Goal: Task Accomplishment & Management: Manage account settings

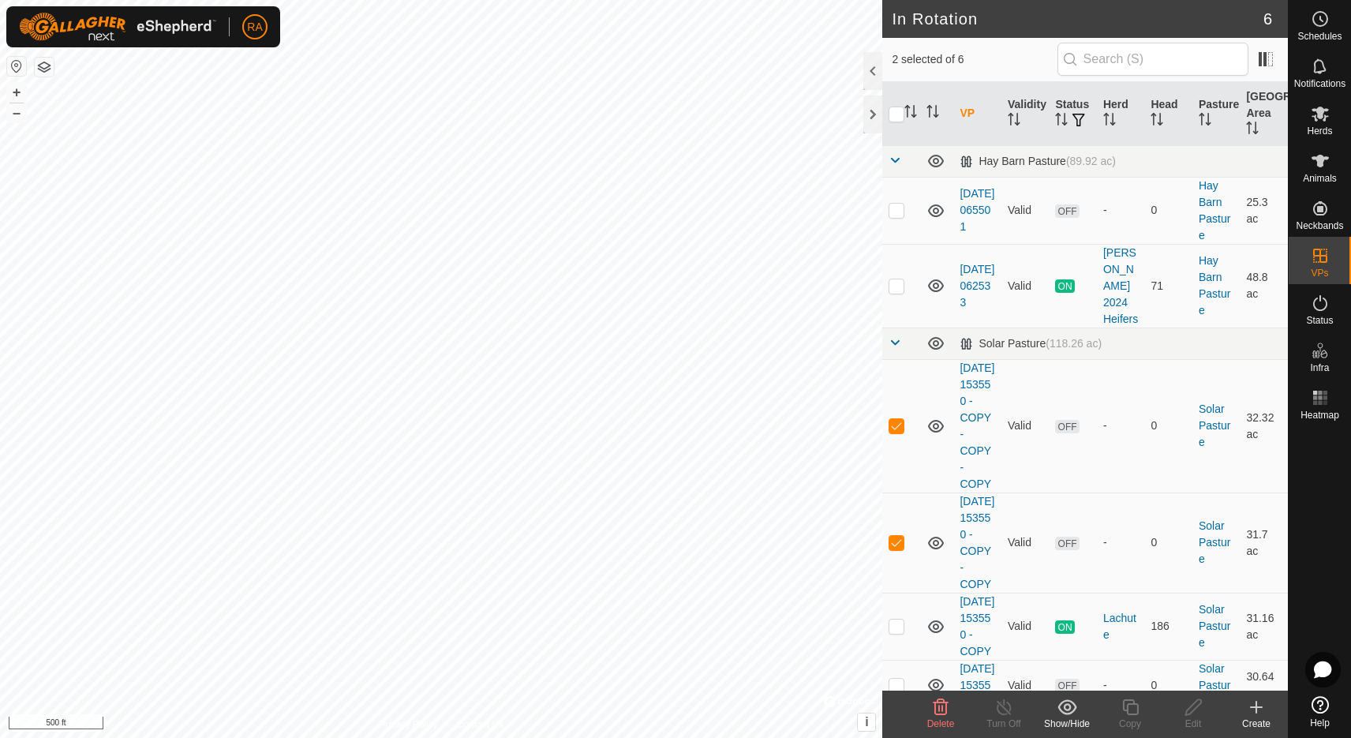
scroll to position [72, 0]
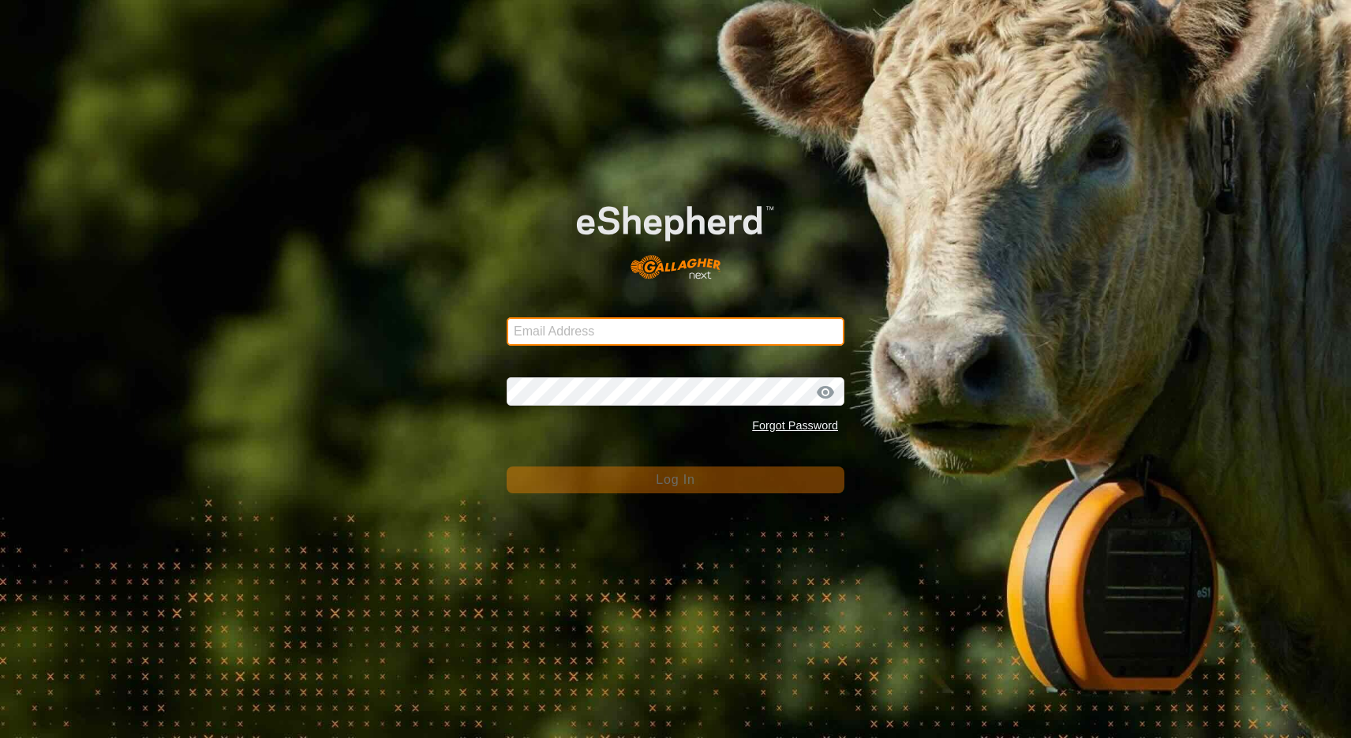
type input "[EMAIL_ADDRESS][DOMAIN_NAME]"
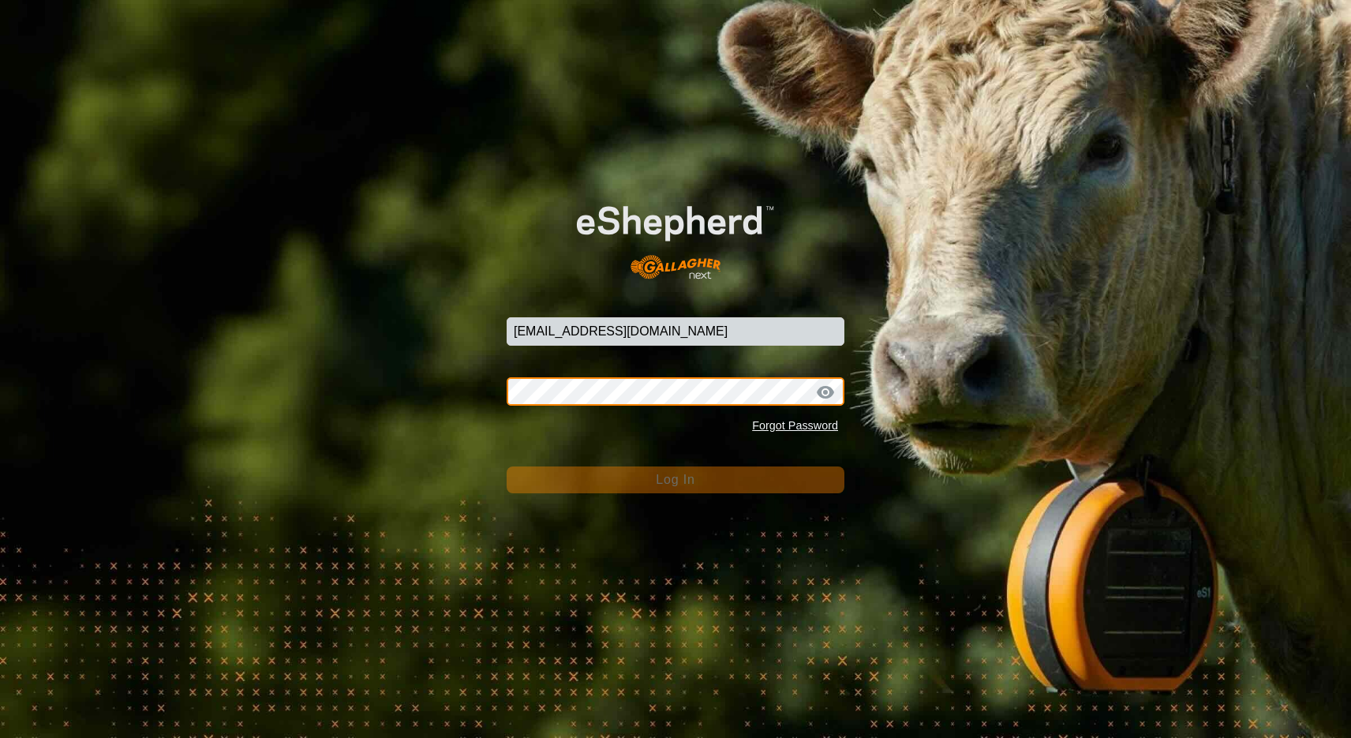
click at [676, 479] on button "Log In" at bounding box center [676, 479] width 338 height 27
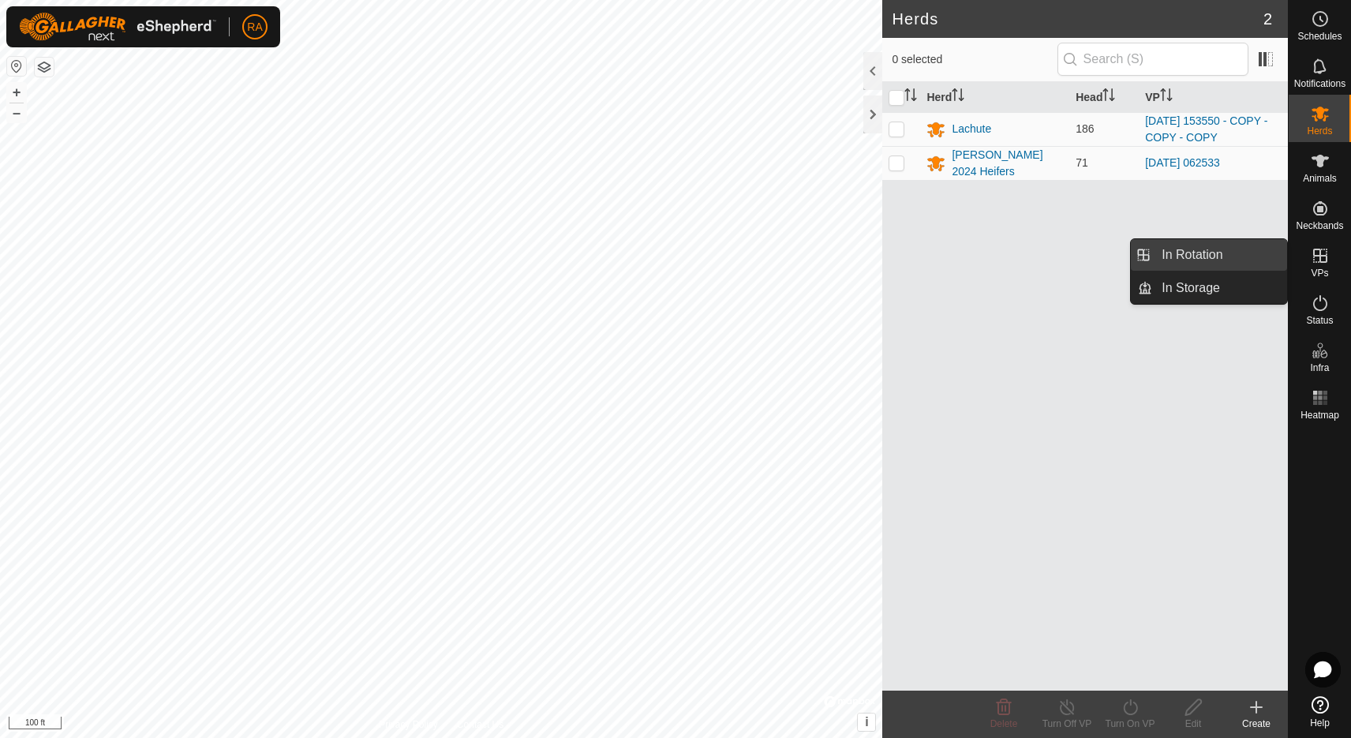
click at [1223, 253] on link "In Rotation" at bounding box center [1219, 255] width 135 height 32
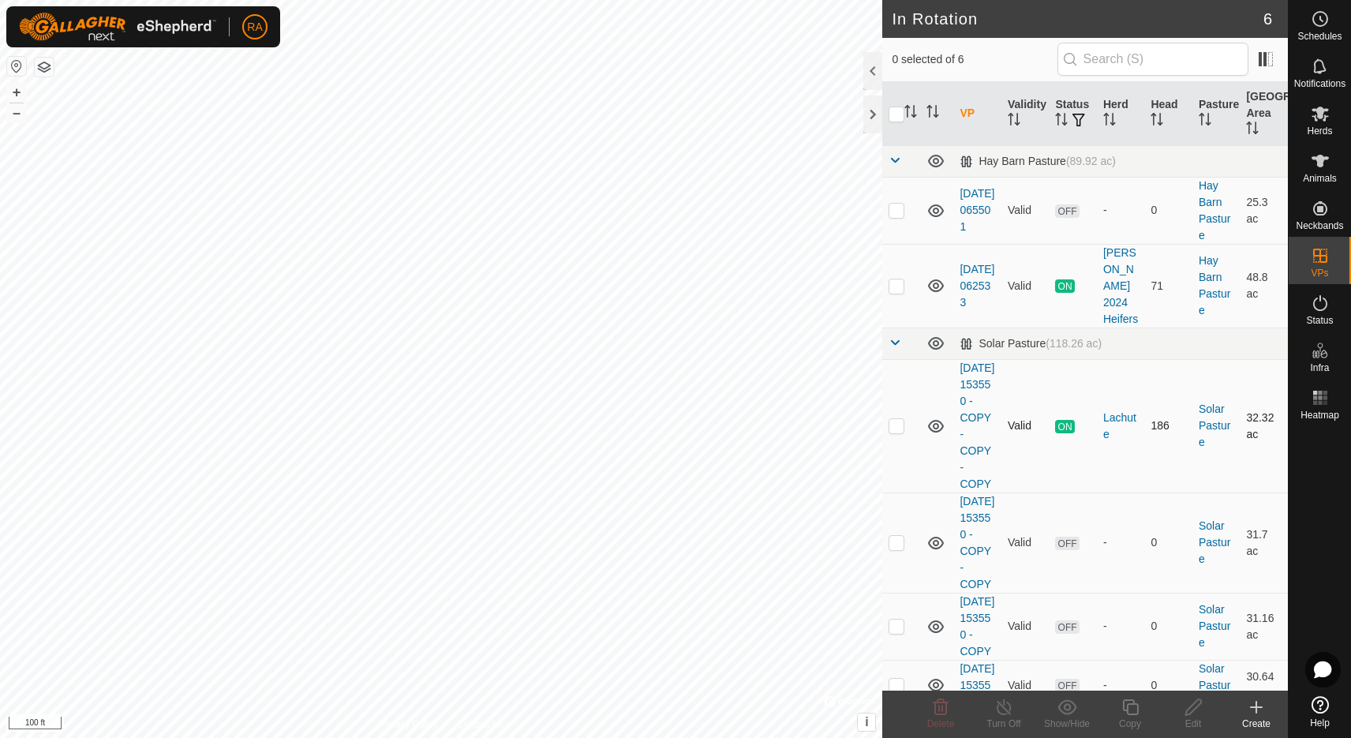
click at [902, 419] on p-checkbox at bounding box center [897, 425] width 16 height 13
checkbox input "true"
click at [1131, 708] on icon at bounding box center [1131, 707] width 20 height 19
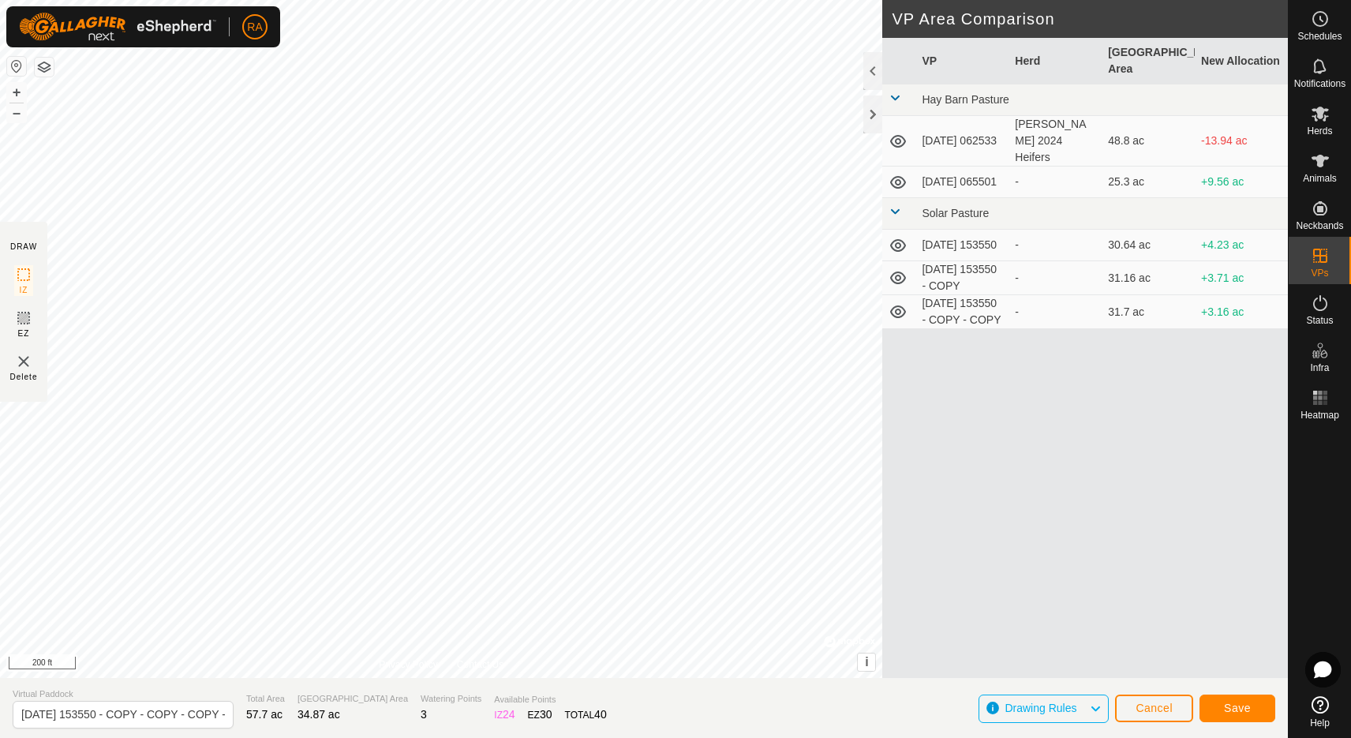
click at [1236, 705] on span "Save" at bounding box center [1237, 708] width 27 height 13
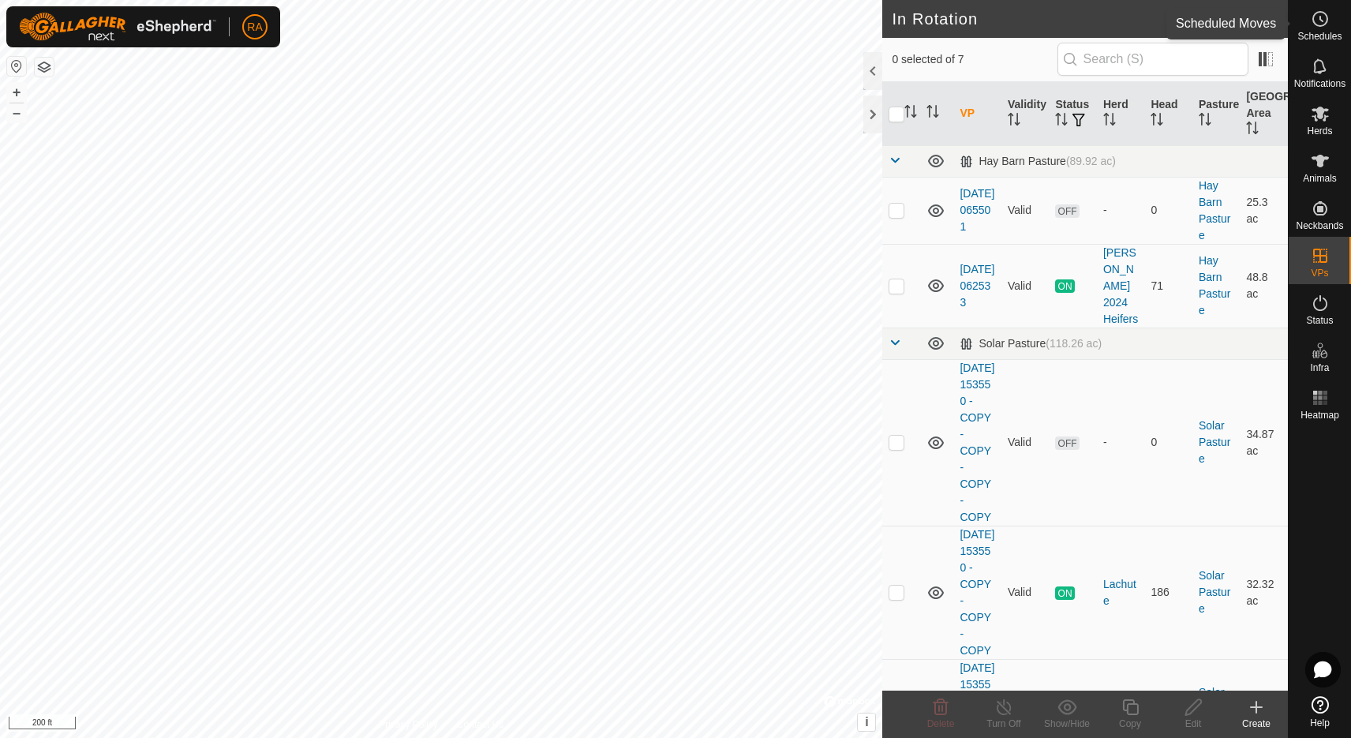
click at [1322, 27] on icon at bounding box center [1320, 18] width 19 height 19
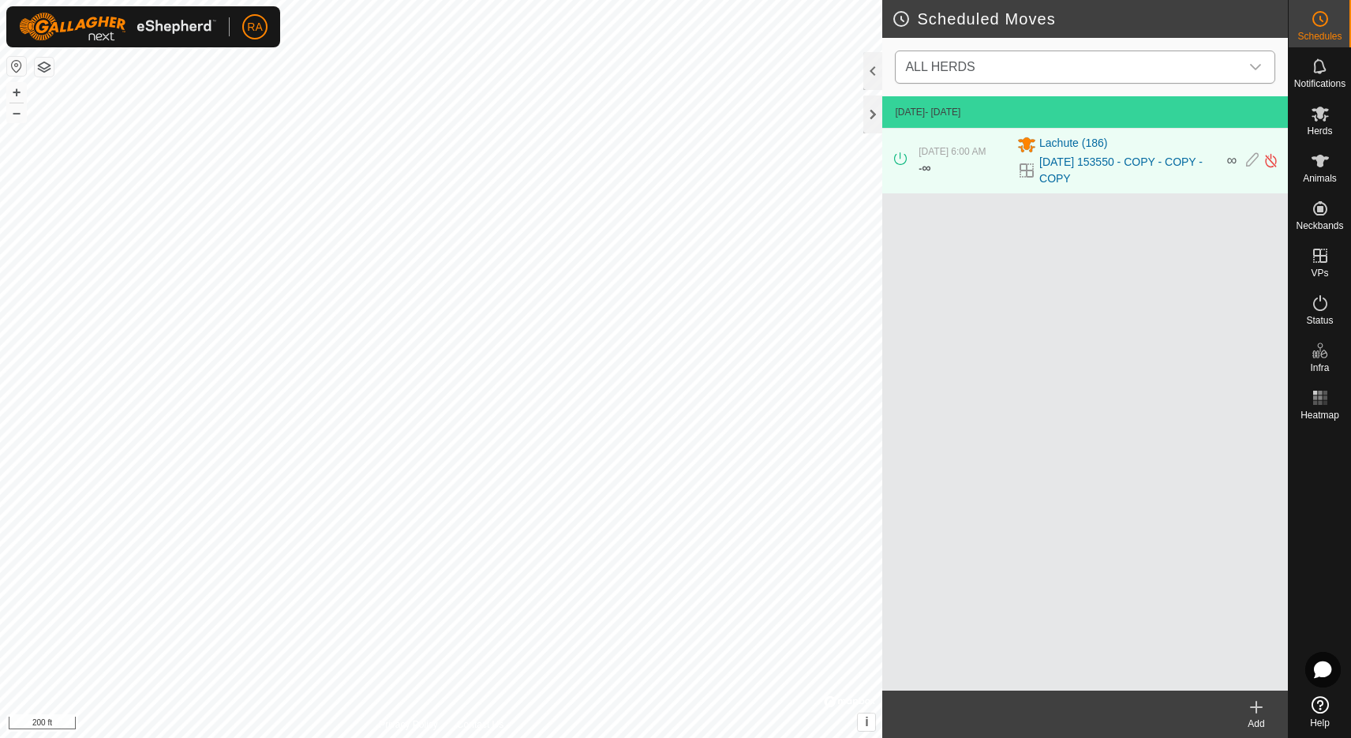
click at [1027, 71] on span "ALL HERDS" at bounding box center [1069, 67] width 341 height 32
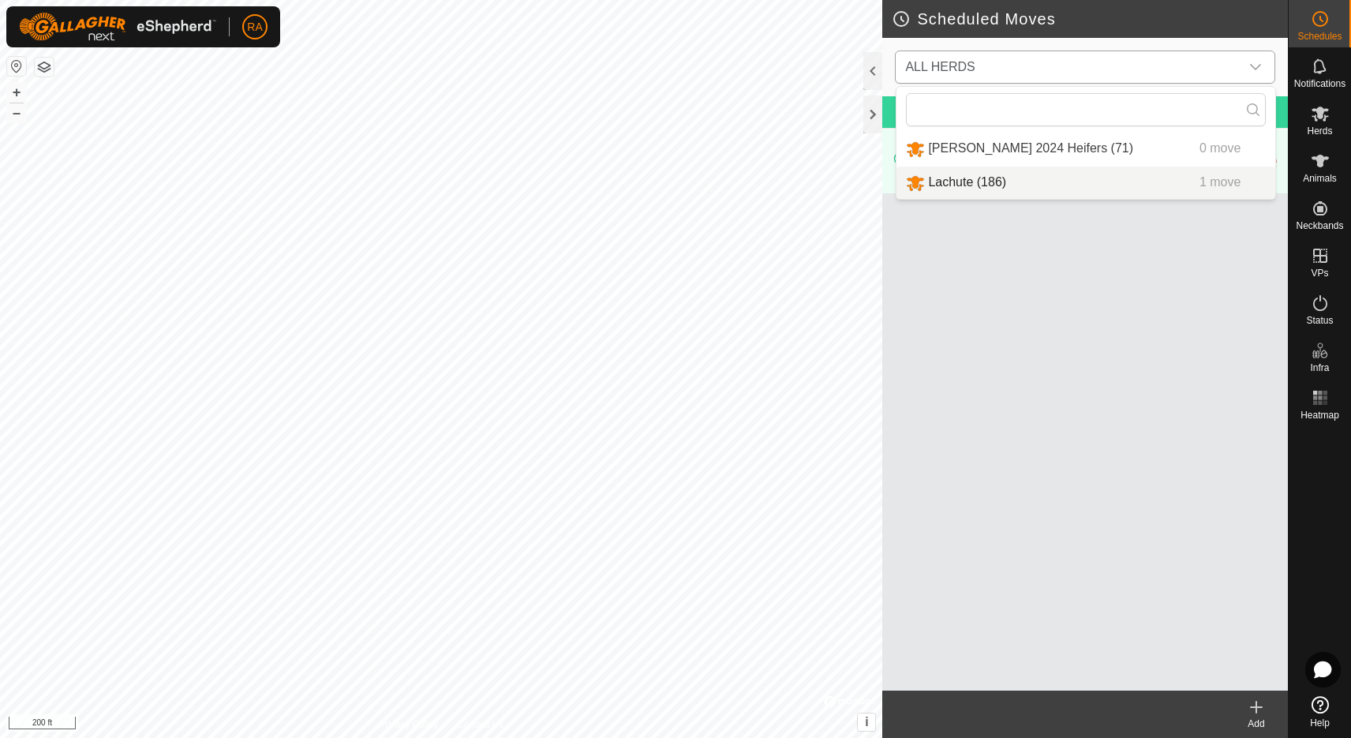
click at [982, 183] on li "Lachute (186) 1 move" at bounding box center [1085, 183] width 379 height 32
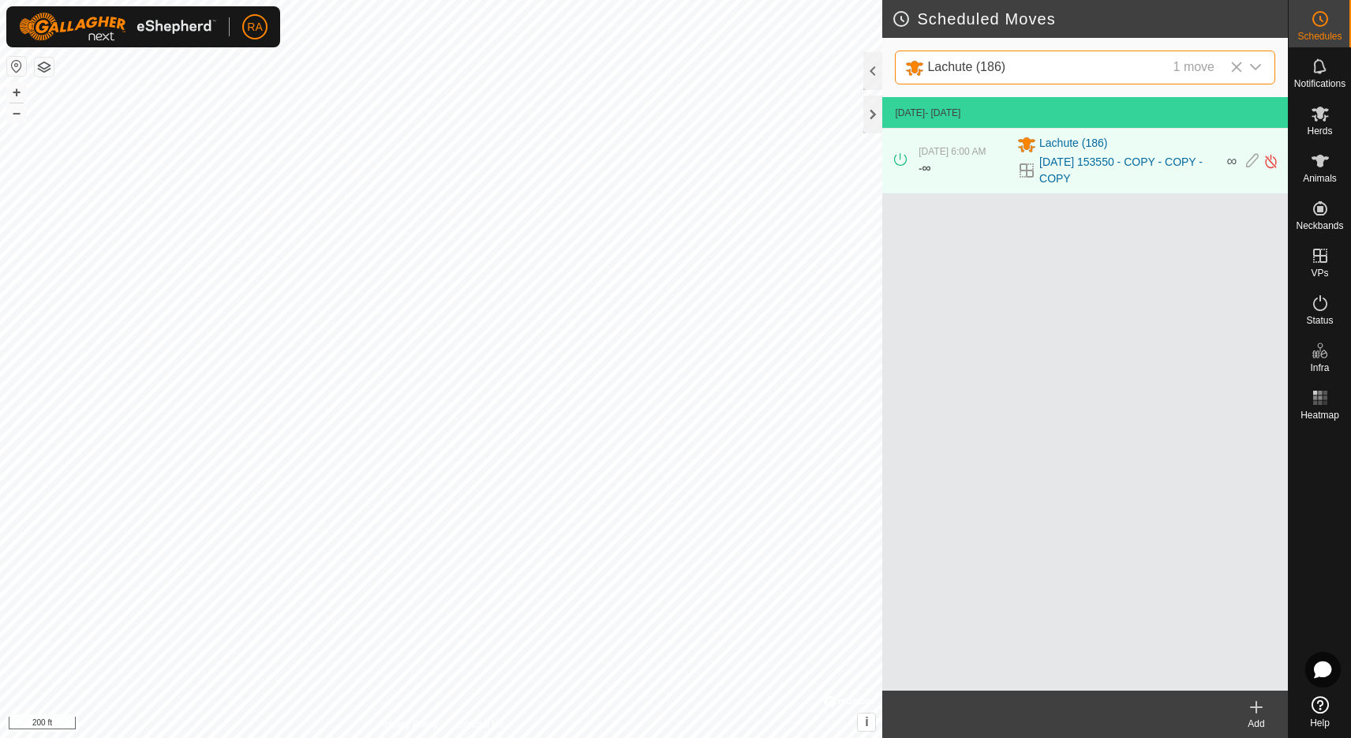
click at [1256, 702] on icon at bounding box center [1256, 707] width 0 height 11
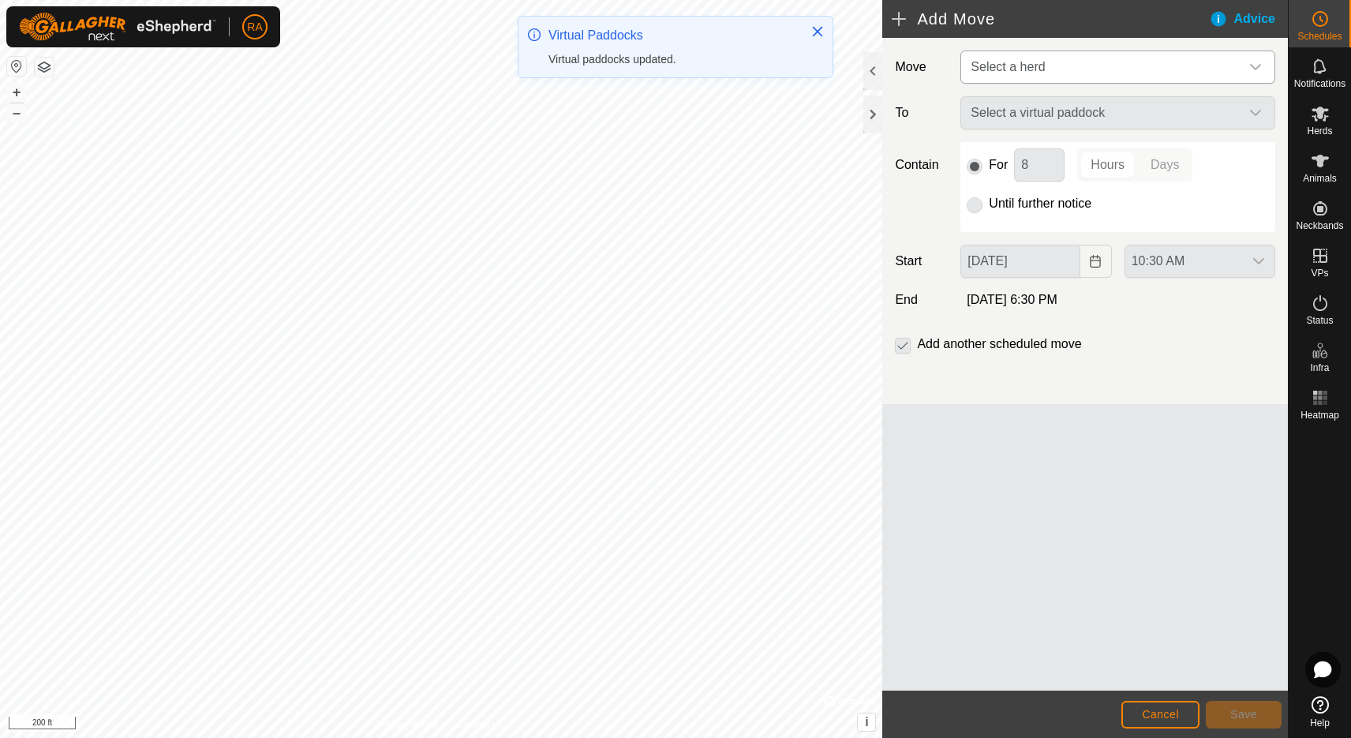
click at [1064, 69] on span "Select a herd" at bounding box center [1101, 67] width 275 height 32
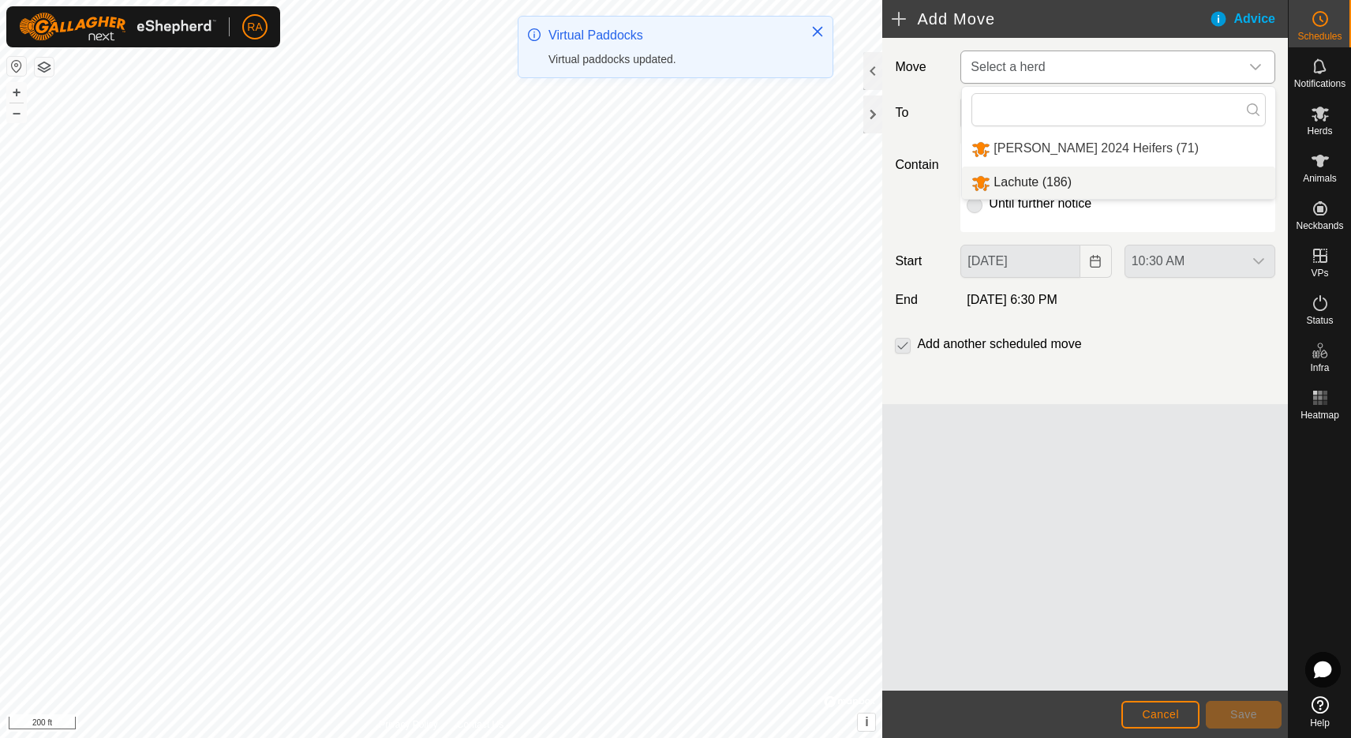
click at [1035, 176] on li "Lachute (186)" at bounding box center [1118, 183] width 313 height 32
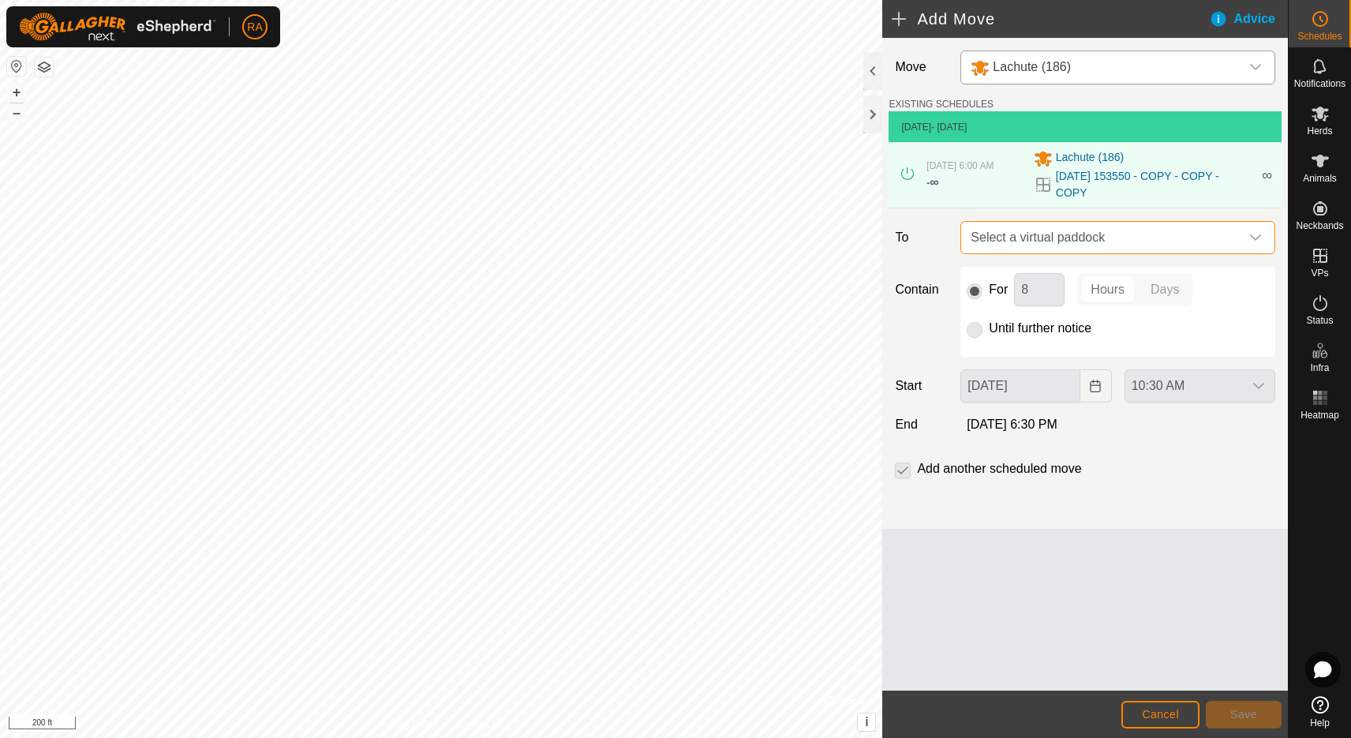
click at [1065, 241] on span "Select a virtual paddock" at bounding box center [1101, 238] width 275 height 32
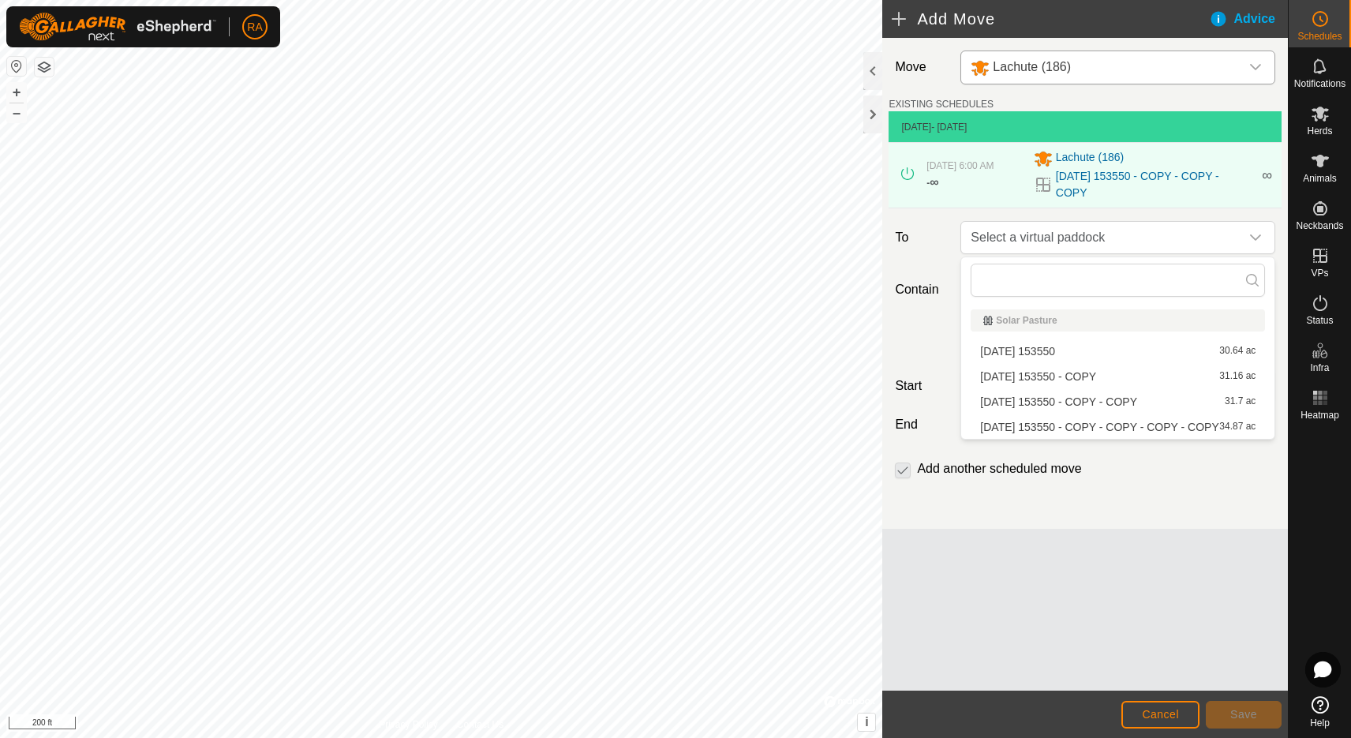
click at [1039, 431] on li "[DATE] 153550 - COPY - COPY - COPY - COPY 34.87 ac" at bounding box center [1118, 427] width 294 height 24
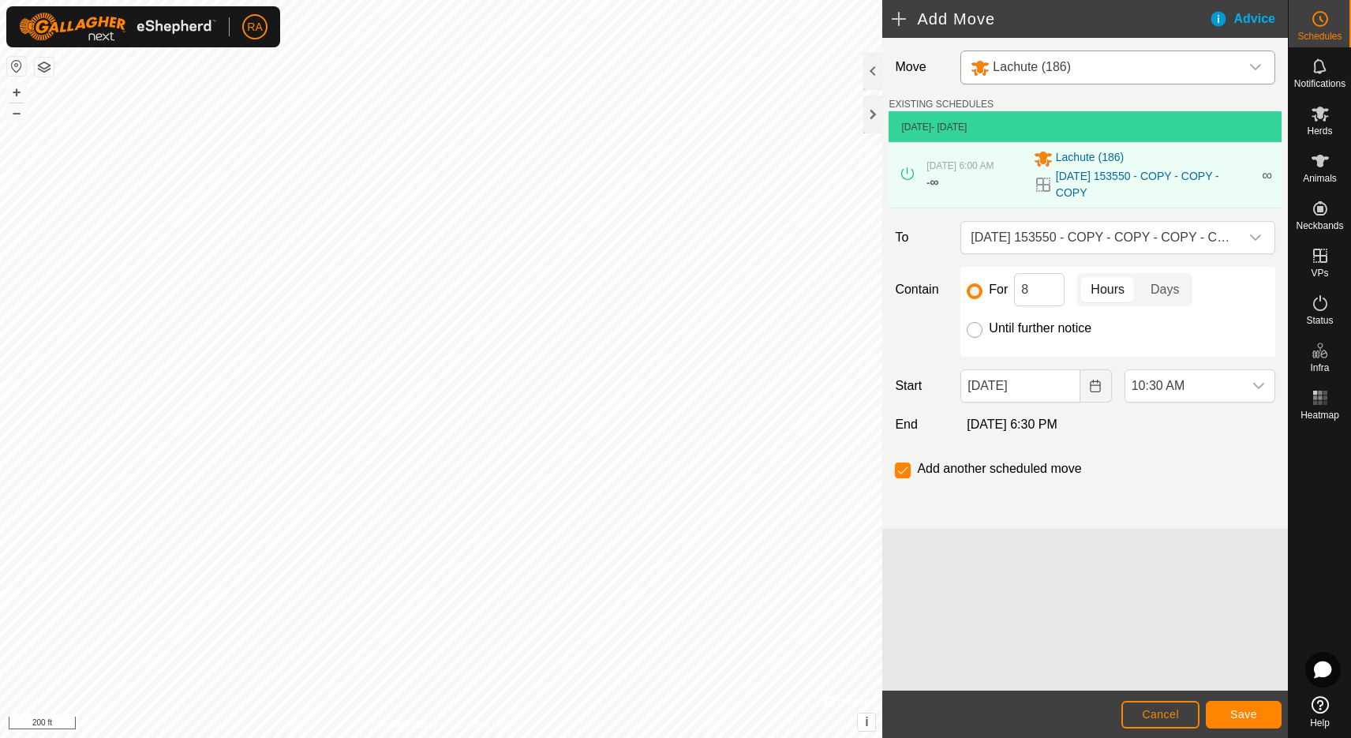
click at [978, 332] on input "Until further notice" at bounding box center [975, 330] width 16 height 16
radio input "true"
checkbox input "false"
click at [1237, 716] on span "Save" at bounding box center [1243, 714] width 27 height 13
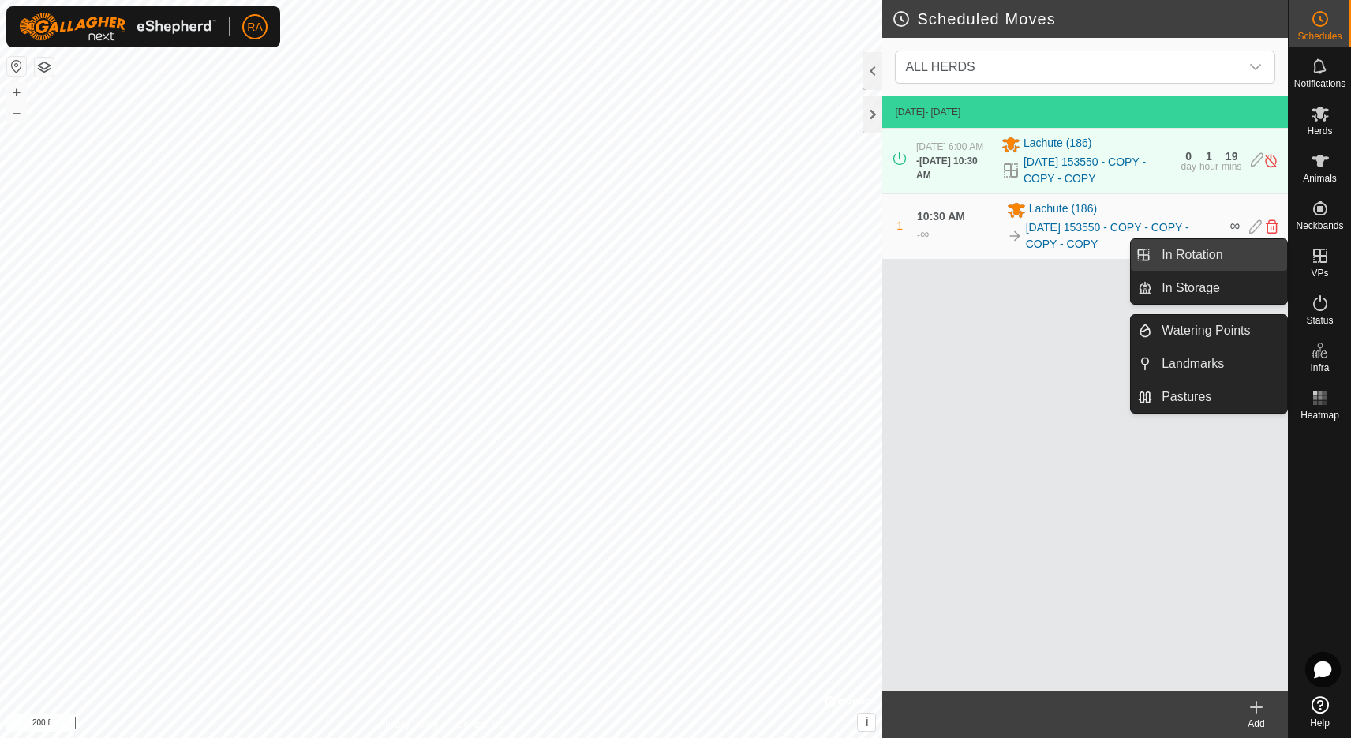
click at [1223, 252] on link "In Rotation" at bounding box center [1219, 255] width 135 height 32
